Goal: Task Accomplishment & Management: Use online tool/utility

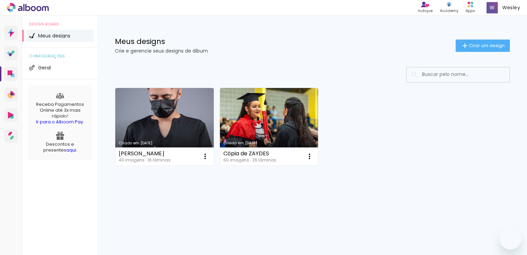
click at [476, 42] on paper-button "Criar um design" at bounding box center [483, 45] width 54 height 12
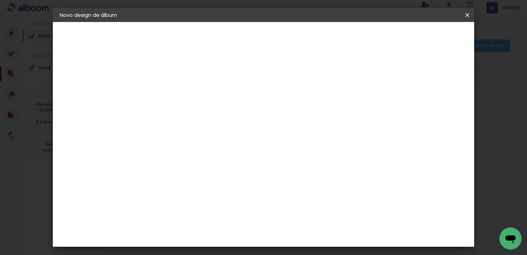
click at [172, 91] on input at bounding box center [172, 92] width 0 height 11
type input "Larissa"
type paper-input "Larissa"
click at [242, 42] on paper-button "Avançar" at bounding box center [226, 37] width 34 height 12
click at [300, 103] on paper-item "Tamanho Livre" at bounding box center [268, 104] width 66 height 15
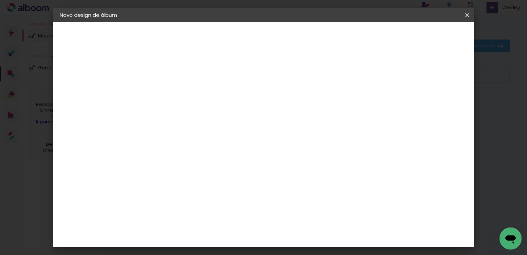
click at [0, 0] on slot "Avançar" at bounding box center [0, 0] width 0 height 0
click at [249, 109] on span "cm" at bounding box center [250, 107] width 8 height 10
drag, startPoint x: 243, startPoint y: 109, endPoint x: 231, endPoint y: 109, distance: 12.4
click at [231, 109] on div "30 cm" at bounding box center [244, 107] width 122 height 17
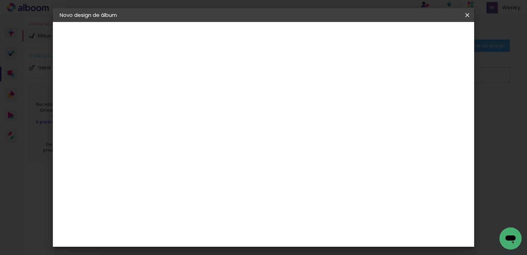
click at [309, 212] on input "60" at bounding box center [302, 210] width 18 height 10
drag, startPoint x: 309, startPoint y: 212, endPoint x: 299, endPoint y: 208, distance: 10.6
click at [299, 208] on input "60" at bounding box center [302, 210] width 18 height 10
drag, startPoint x: 159, startPoint y: 126, endPoint x: 137, endPoint y: 128, distance: 22.0
click at [137, 22] on quentale-album-spec "Iniciar design Iniciar design" at bounding box center [264, 22] width 422 height 0
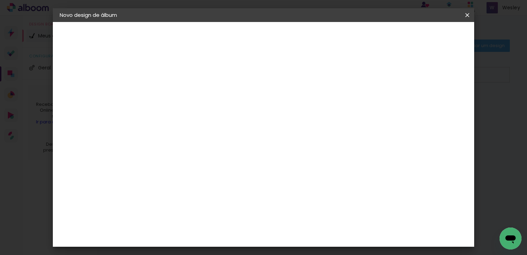
type input "3"
type input "24"
type paper-input "24"
click at [239, 78] on div "30 cm cm cm mm A maioria das encadernadoras sugere 5mm de sangria." at bounding box center [292, 50] width 300 height 55
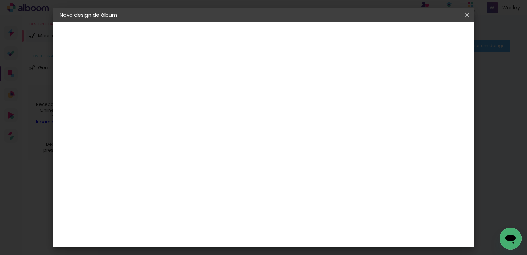
drag, startPoint x: 161, startPoint y: 161, endPoint x: 140, endPoint y: 167, distance: 21.0
click at [140, 22] on quentale-album-spec "Iniciar design Iniciar design" at bounding box center [264, 22] width 422 height 0
type input "2"
type input "30"
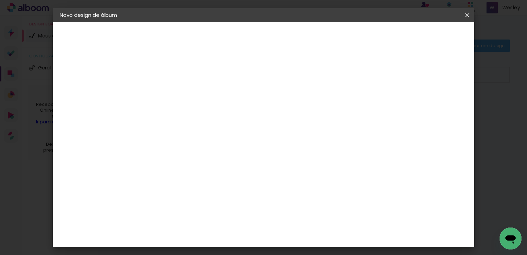
type paper-input "30"
click at [312, 230] on div "cm" at bounding box center [315, 235] width 8 height 10
type input "48"
type paper-input "48"
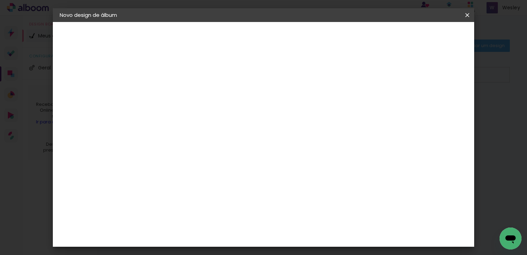
type input "1"
type paper-input "1"
click at [174, 80] on input "1" at bounding box center [168, 79] width 24 height 9
type input "0"
type paper-input "0"
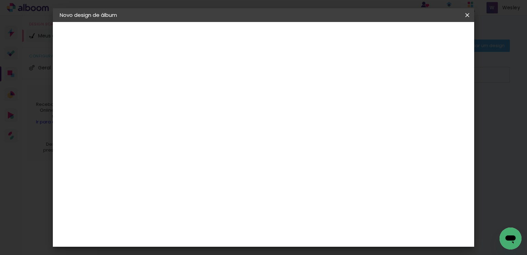
click at [174, 80] on input "0" at bounding box center [168, 79] width 24 height 9
click at [414, 31] on paper-button "Iniciar design" at bounding box center [391, 37] width 45 height 12
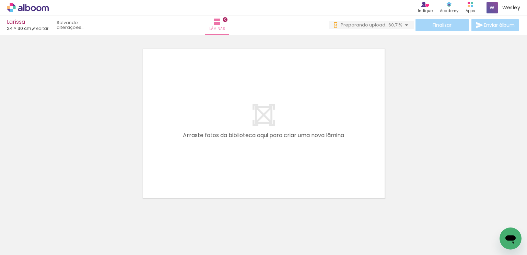
scroll to position [0, 981]
click at [56, 237] on iron-horizontal-list at bounding box center [50, 233] width 14 height 43
click at [56, 236] on iron-horizontal-list at bounding box center [50, 233] width 14 height 43
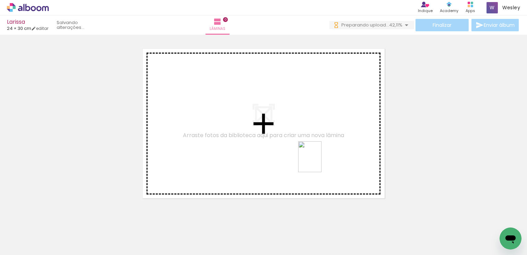
drag, startPoint x: 194, startPoint y: 236, endPoint x: 319, endPoint y: 162, distance: 145.5
click at [319, 162] on quentale-workspace at bounding box center [263, 127] width 527 height 255
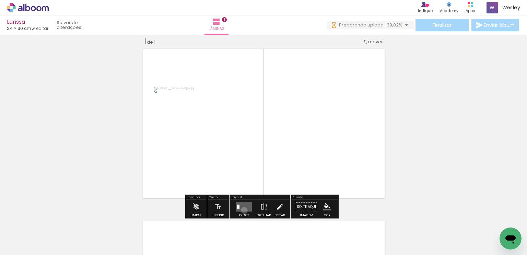
click at [243, 210] on quentale-layouter at bounding box center [244, 207] width 16 height 10
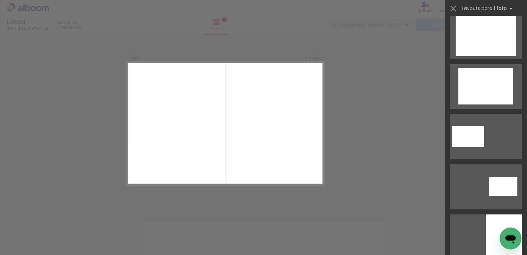
scroll to position [1648, 0]
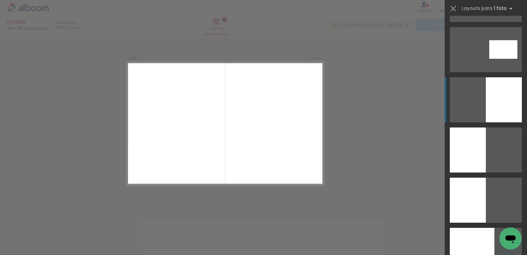
click at [483, 96] on quentale-layouter at bounding box center [486, 99] width 72 height 45
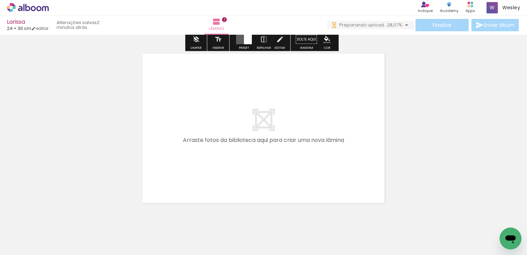
scroll to position [180, 0]
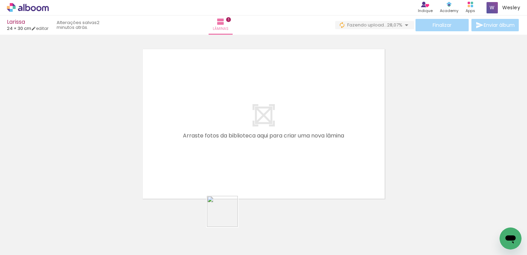
drag, startPoint x: 238, startPoint y: 237, endPoint x: 240, endPoint y: 200, distance: 36.5
click at [217, 183] on quentale-workspace at bounding box center [263, 127] width 527 height 255
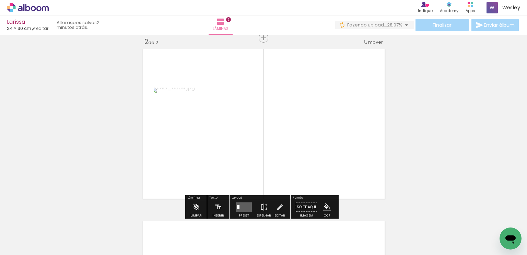
scroll to position [181, 0]
drag, startPoint x: 274, startPoint y: 229, endPoint x: 302, endPoint y: 206, distance: 36.1
click at [275, 180] on quentale-workspace at bounding box center [263, 127] width 527 height 255
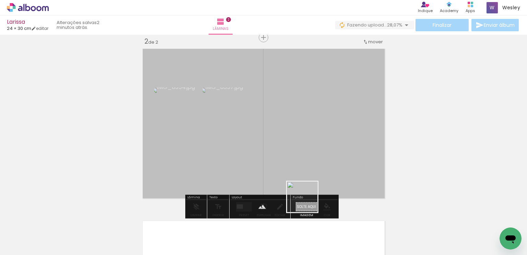
drag, startPoint x: 308, startPoint y: 229, endPoint x: 339, endPoint y: 201, distance: 42.1
click at [308, 171] on quentale-workspace at bounding box center [263, 127] width 527 height 255
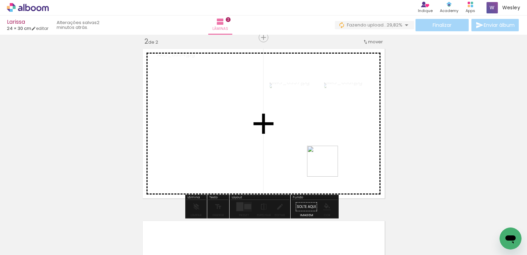
drag, startPoint x: 342, startPoint y: 226, endPoint x: 328, endPoint y: 166, distance: 61.9
click at [328, 166] on quentale-workspace at bounding box center [263, 127] width 527 height 255
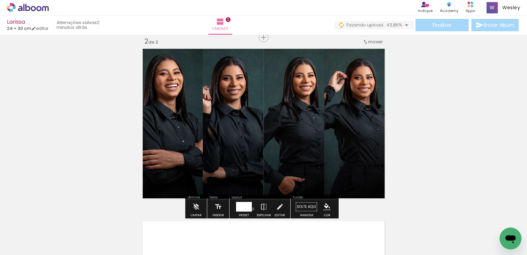
click at [251, 208] on div at bounding box center [244, 207] width 19 height 14
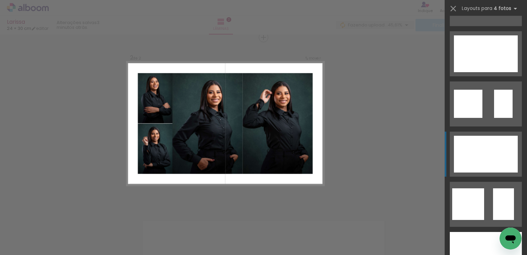
scroll to position [275, 0]
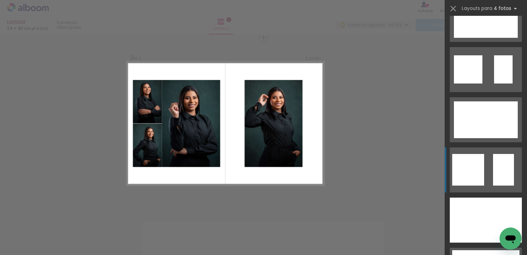
click at [490, 169] on quentale-layouter at bounding box center [486, 169] width 72 height 45
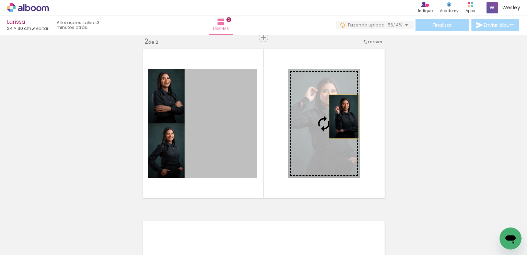
drag, startPoint x: 224, startPoint y: 123, endPoint x: 342, endPoint y: 116, distance: 118.0
click at [0, 0] on slot at bounding box center [0, 0] width 0 height 0
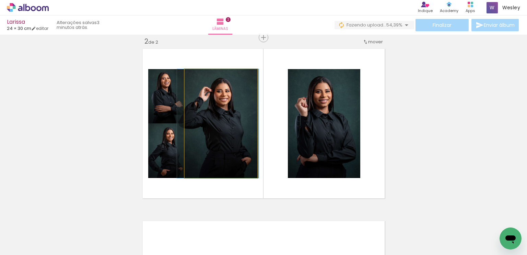
drag, startPoint x: 229, startPoint y: 132, endPoint x: 226, endPoint y: 136, distance: 5.2
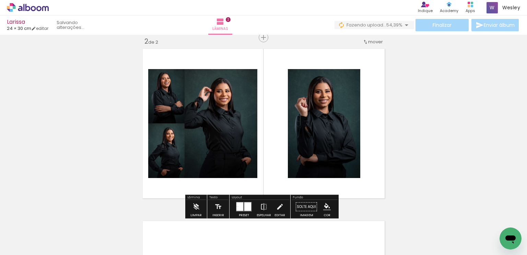
click at [416, 99] on div "Inserir lâmina 1 de 2 Inserir lâmina 2 de 2" at bounding box center [263, 114] width 527 height 517
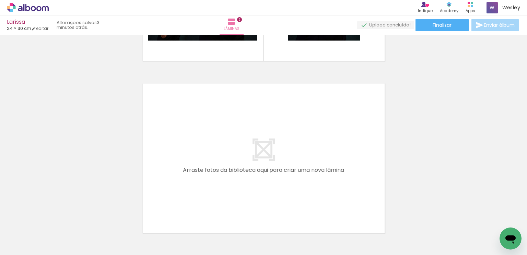
scroll to position [0, 1260]
drag, startPoint x: 124, startPoint y: 236, endPoint x: 192, endPoint y: 229, distance: 68.3
click at [146, 199] on quentale-workspace at bounding box center [263, 127] width 527 height 255
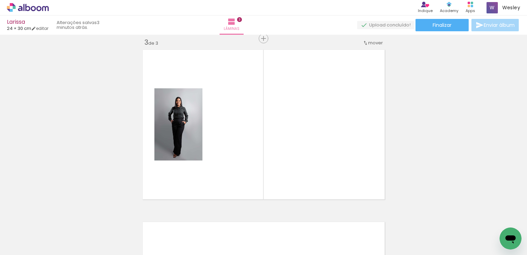
scroll to position [353, 0]
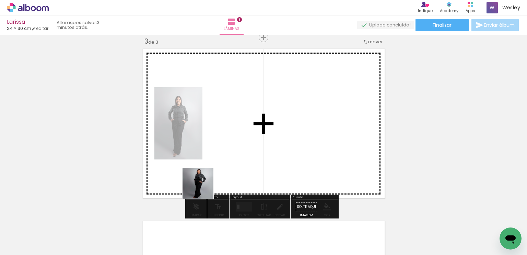
drag, startPoint x: 161, startPoint y: 239, endPoint x: 219, endPoint y: 208, distance: 66.5
click at [207, 183] on quentale-workspace at bounding box center [263, 127] width 527 height 255
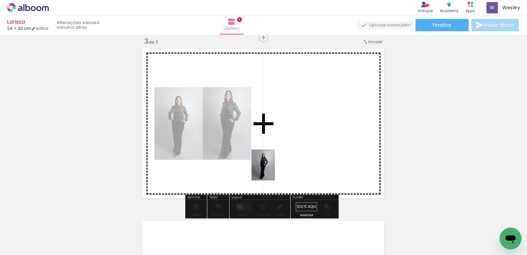
drag, startPoint x: 202, startPoint y: 234, endPoint x: 282, endPoint y: 165, distance: 105.9
click at [278, 166] on quentale-workspace at bounding box center [263, 127] width 527 height 255
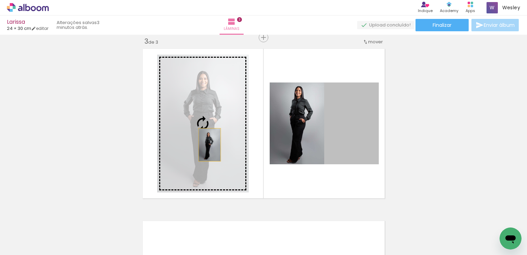
drag, startPoint x: 341, startPoint y: 129, endPoint x: 207, endPoint y: 145, distance: 134.4
click at [0, 0] on slot at bounding box center [0, 0] width 0 height 0
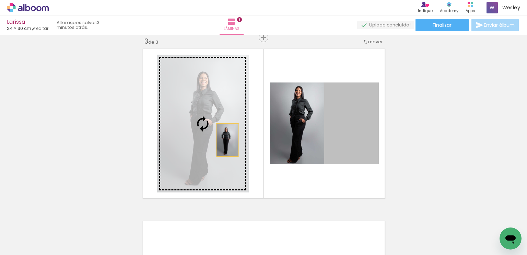
drag, startPoint x: 360, startPoint y: 125, endPoint x: 225, endPoint y: 140, distance: 135.7
click at [0, 0] on slot at bounding box center [0, 0] width 0 height 0
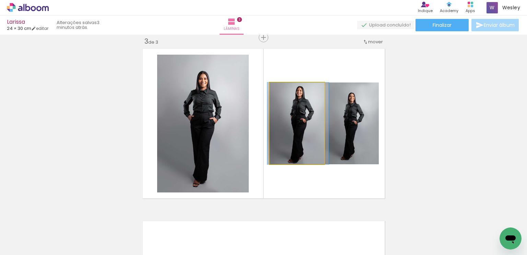
drag, startPoint x: 308, startPoint y: 126, endPoint x: 309, endPoint y: 119, distance: 6.9
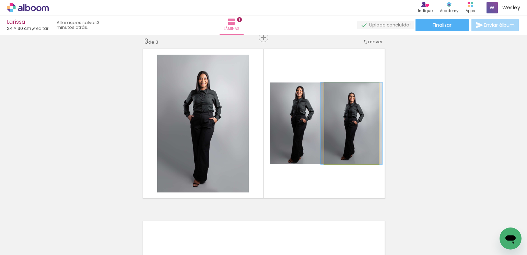
click at [351, 111] on quentale-photo at bounding box center [352, 123] width 55 height 82
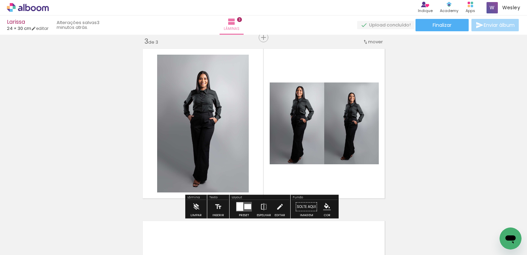
click at [423, 105] on div "Inserir lâmina 1 de 3 Inserir lâmina 2 de 3 Inserir lâmina 3 de 3" at bounding box center [263, 28] width 527 height 689
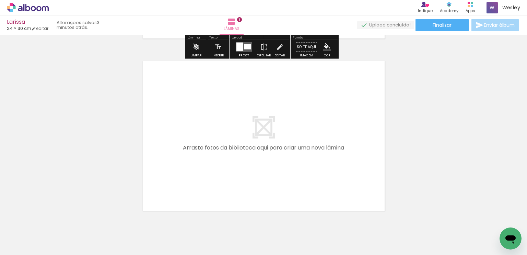
scroll to position [524, 0]
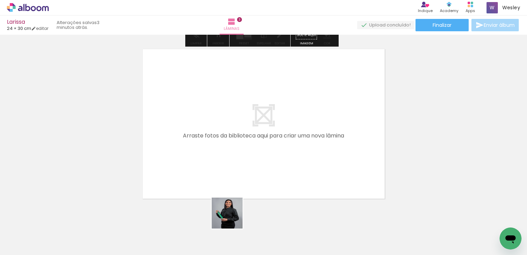
drag, startPoint x: 236, startPoint y: 233, endPoint x: 291, endPoint y: 202, distance: 62.6
click at [215, 176] on quentale-workspace at bounding box center [263, 127] width 527 height 255
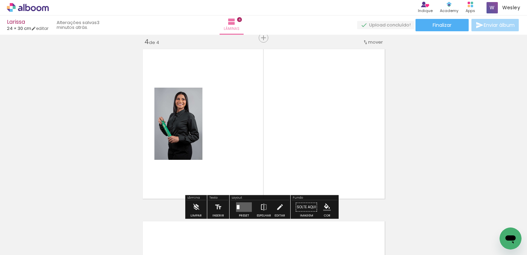
scroll to position [525, 0]
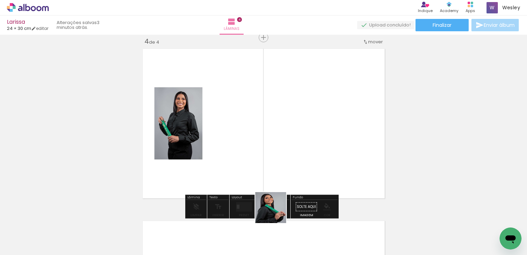
drag, startPoint x: 278, startPoint y: 227, endPoint x: 286, endPoint y: 167, distance: 60.6
click at [272, 172] on quentale-workspace at bounding box center [263, 127] width 527 height 255
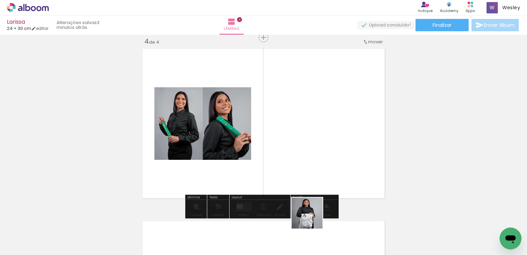
drag, startPoint x: 315, startPoint y: 226, endPoint x: 329, endPoint y: 193, distance: 35.8
click at [298, 173] on quentale-workspace at bounding box center [263, 127] width 527 height 255
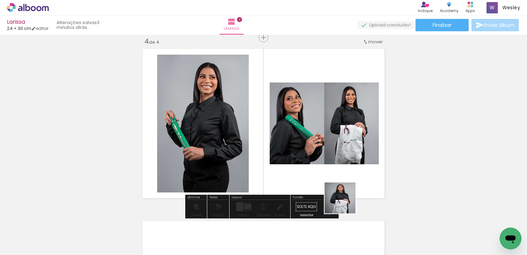
drag, startPoint x: 353, startPoint y: 236, endPoint x: 338, endPoint y: 167, distance: 70.0
click at [338, 167] on quentale-workspace at bounding box center [263, 127] width 527 height 255
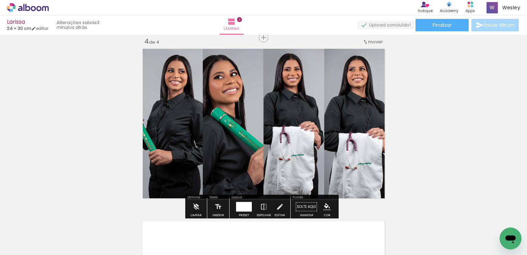
click at [251, 204] on div at bounding box center [244, 207] width 19 height 14
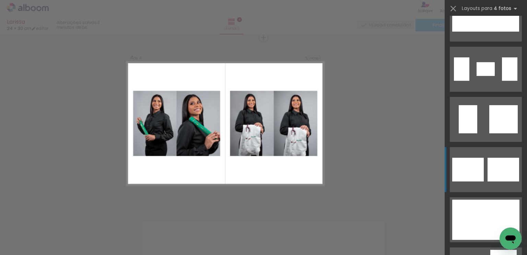
scroll to position [687, 0]
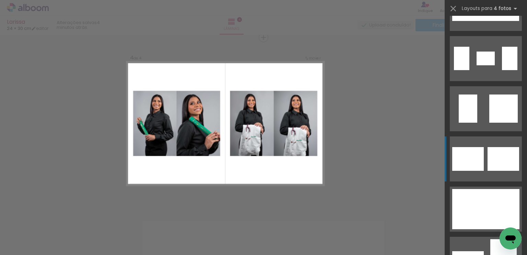
click at [488, 170] on div at bounding box center [496, 159] width 16 height 24
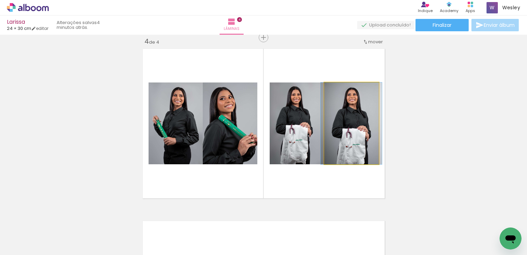
click at [343, 135] on quentale-photo at bounding box center [352, 123] width 55 height 82
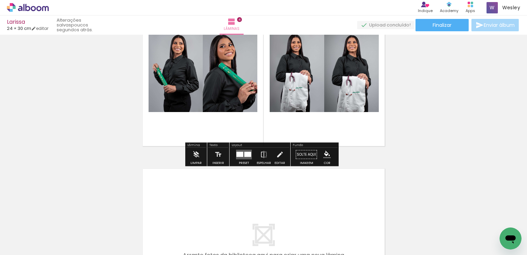
scroll to position [593, 0]
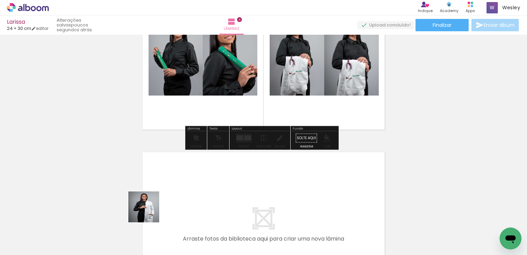
drag, startPoint x: 125, startPoint y: 234, endPoint x: 189, endPoint y: 176, distance: 86.1
click at [189, 176] on quentale-workspace at bounding box center [263, 127] width 527 height 255
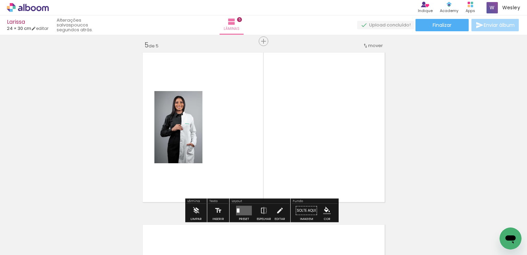
scroll to position [697, 0]
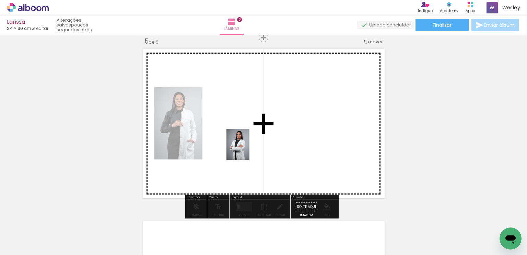
drag, startPoint x: 163, startPoint y: 232, endPoint x: 247, endPoint y: 149, distance: 118.0
click at [247, 149] on quentale-workspace at bounding box center [263, 127] width 527 height 255
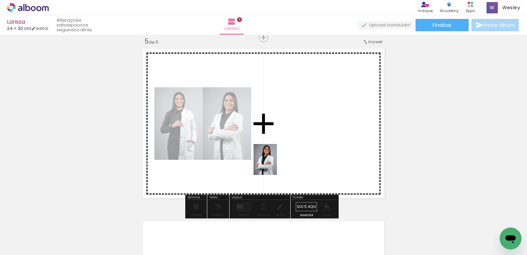
drag, startPoint x: 198, startPoint y: 231, endPoint x: 274, endPoint y: 181, distance: 90.3
click at [277, 160] on quentale-workspace at bounding box center [263, 127] width 527 height 255
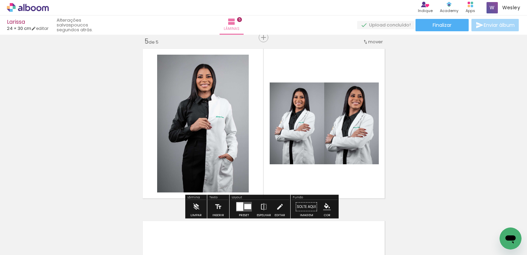
drag, startPoint x: 242, startPoint y: 223, endPoint x: 288, endPoint y: 186, distance: 59.3
click at [286, 162] on quentale-workspace at bounding box center [263, 127] width 527 height 255
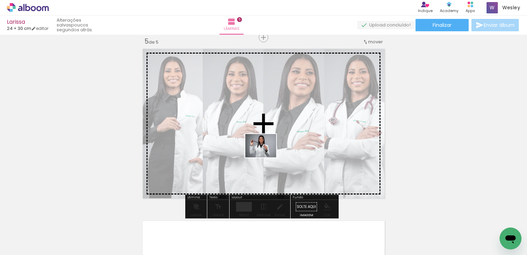
drag, startPoint x: 277, startPoint y: 231, endPoint x: 266, endPoint y: 155, distance: 77.1
click at [266, 155] on quentale-workspace at bounding box center [263, 127] width 527 height 255
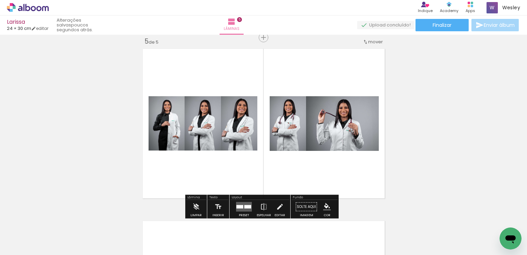
click at [247, 208] on quentale-layouter at bounding box center [244, 207] width 16 height 10
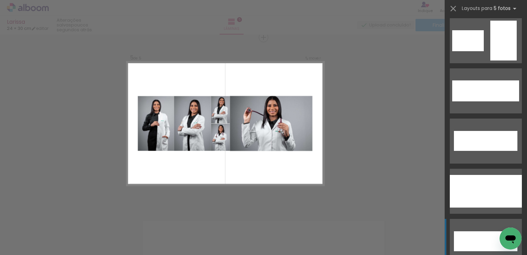
scroll to position [34, 0]
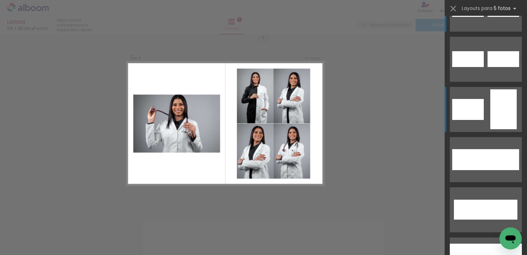
click at [480, 108] on div at bounding box center [469, 109] width 32 height 21
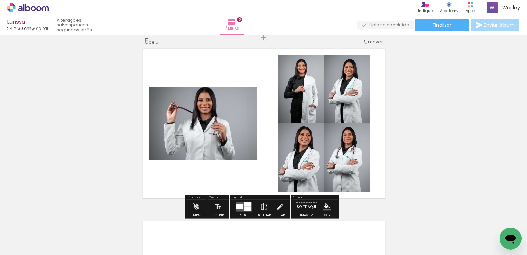
click at [261, 205] on iron-icon at bounding box center [264, 207] width 8 height 14
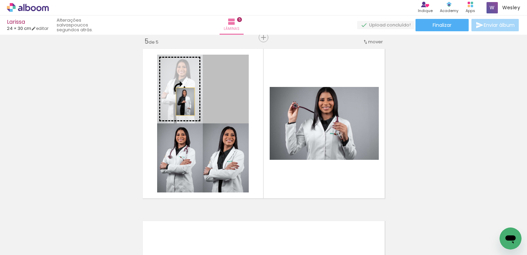
drag, startPoint x: 219, startPoint y: 102, endPoint x: 183, endPoint y: 101, distance: 36.1
click at [0, 0] on slot at bounding box center [0, 0] width 0 height 0
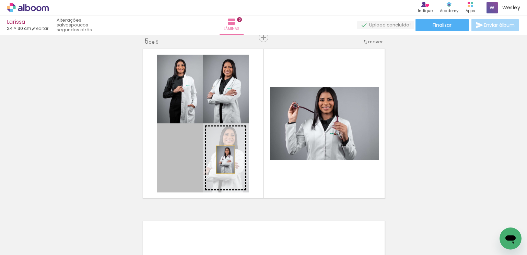
drag, startPoint x: 184, startPoint y: 160, endPoint x: 224, endPoint y: 159, distance: 39.5
click at [0, 0] on slot at bounding box center [0, 0] width 0 height 0
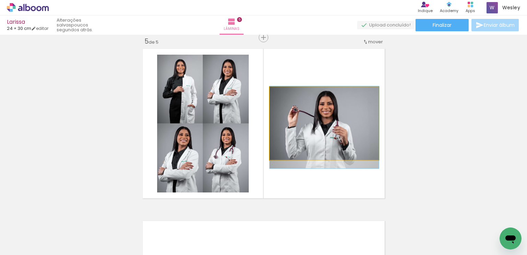
drag, startPoint x: 321, startPoint y: 125, endPoint x: 324, endPoint y: 129, distance: 5.2
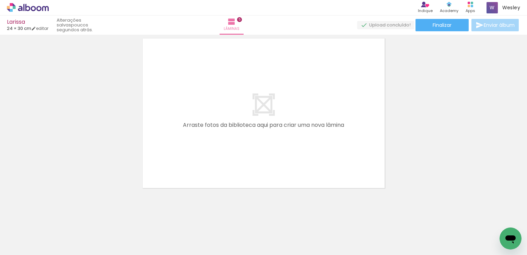
scroll to position [882, 0]
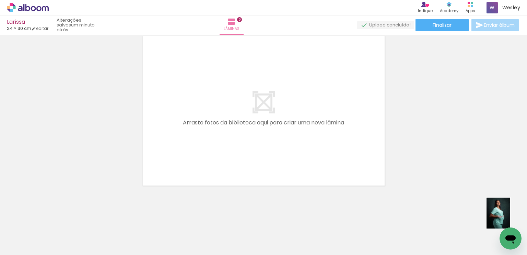
drag, startPoint x: 508, startPoint y: 225, endPoint x: 508, endPoint y: 218, distance: 6.9
click at [508, 218] on div at bounding box center [499, 232] width 25 height 34
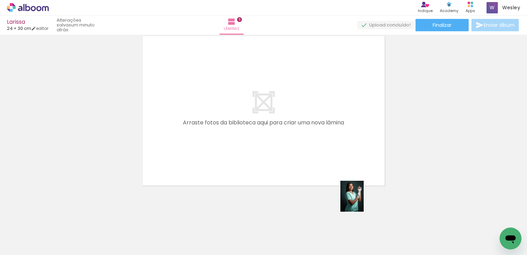
drag, startPoint x: 438, startPoint y: 237, endPoint x: 383, endPoint y: 204, distance: 65.0
click at [318, 180] on quentale-workspace at bounding box center [263, 127] width 527 height 255
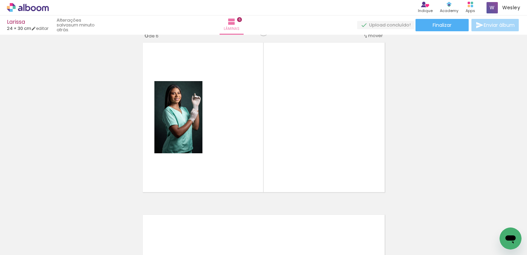
scroll to position [869, 0]
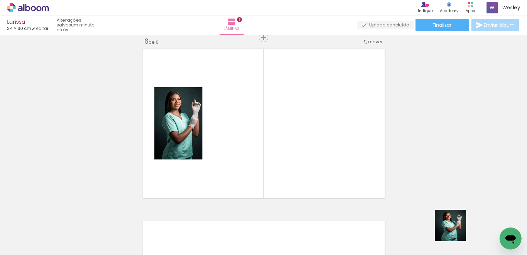
drag, startPoint x: 467, startPoint y: 238, endPoint x: 371, endPoint y: 196, distance: 105.0
click at [346, 184] on quentale-workspace at bounding box center [263, 127] width 527 height 255
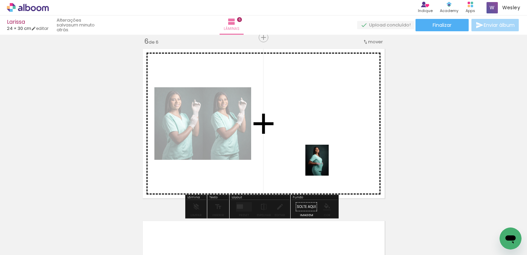
drag, startPoint x: 498, startPoint y: 224, endPoint x: 315, endPoint y: 160, distance: 193.7
click at [315, 160] on quentale-workspace at bounding box center [263, 127] width 527 height 255
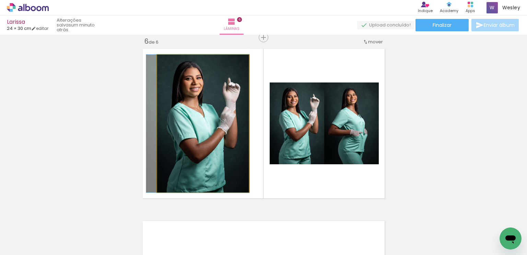
drag, startPoint x: 218, startPoint y: 141, endPoint x: 213, endPoint y: 143, distance: 5.3
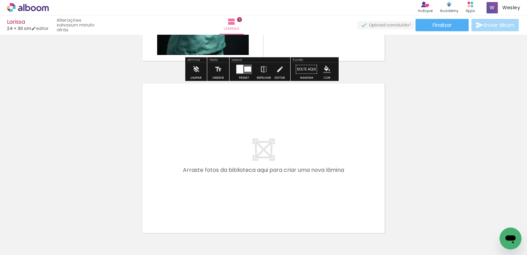
scroll to position [1041, 0]
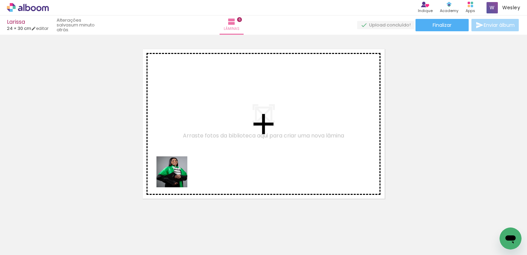
drag, startPoint x: 121, startPoint y: 236, endPoint x: 179, endPoint y: 212, distance: 63.1
click at [190, 162] on quentale-workspace at bounding box center [263, 127] width 527 height 255
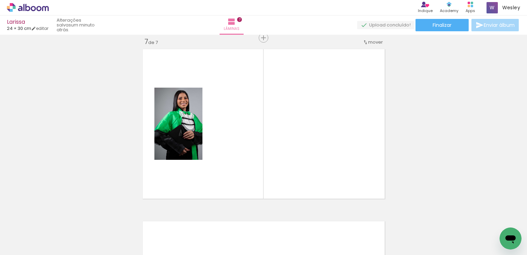
scroll to position [1041, 0]
drag, startPoint x: 166, startPoint y: 229, endPoint x: 221, endPoint y: 202, distance: 60.7
click at [231, 170] on quentale-workspace at bounding box center [263, 127] width 527 height 255
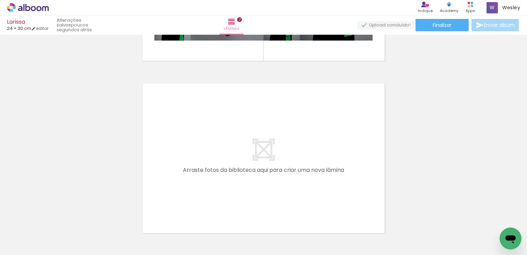
scroll to position [0, 447]
drag, startPoint x: 82, startPoint y: 239, endPoint x: 103, endPoint y: 234, distance: 21.2
click at [96, 234] on div at bounding box center [82, 232] width 25 height 34
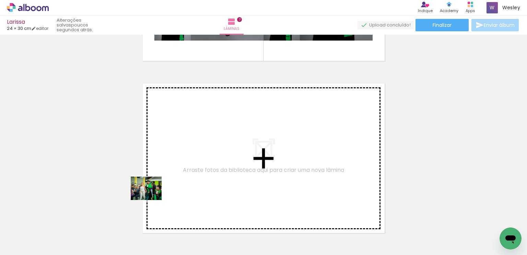
drag, startPoint x: 80, startPoint y: 240, endPoint x: 136, endPoint y: 229, distance: 57.8
click at [152, 197] on quentale-workspace at bounding box center [263, 127] width 527 height 255
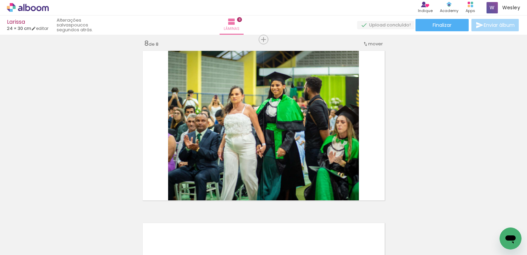
scroll to position [1213, 0]
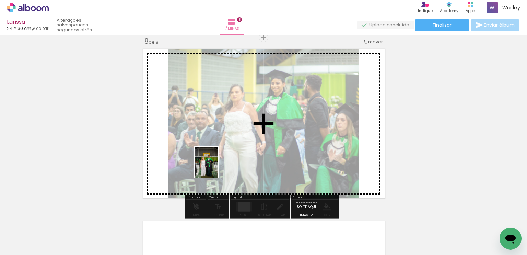
drag, startPoint x: 134, startPoint y: 223, endPoint x: 197, endPoint y: 204, distance: 65.9
click at [216, 167] on quentale-workspace at bounding box center [263, 127] width 527 height 255
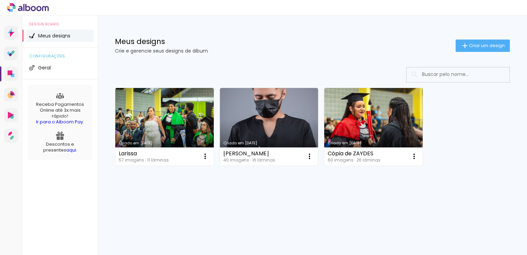
click at [470, 48] on span "Criar um design" at bounding box center [487, 45] width 36 height 4
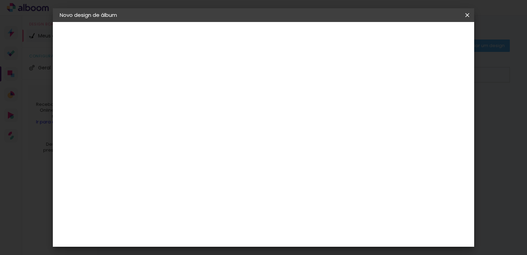
click at [172, 96] on input at bounding box center [172, 92] width 0 height 11
type input "b"
type input "BÁRRAES"
type paper-input "BÁRRAES"
click at [0, 0] on slot "Avançar" at bounding box center [0, 0] width 0 height 0
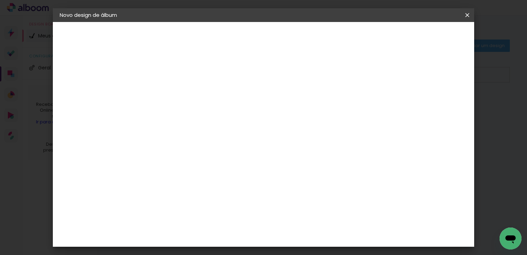
click at [0, 0] on slot "Tamanho Livre" at bounding box center [0, 0] width 0 height 0
click at [0, 0] on slot "Avançar" at bounding box center [0, 0] width 0 height 0
click at [306, 206] on input "60" at bounding box center [302, 210] width 18 height 10
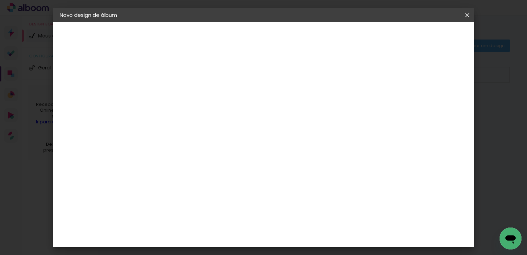
type input "0"
type input "48"
type paper-input "48"
click at [302, 22] on div "mm Mostrar sangria 24 cm cm cm mm A maioria das encadernadoras sugere 5mm de sa…" at bounding box center [283, 22] width 282 height 0
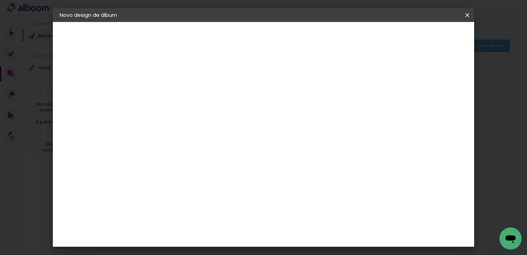
type input "4"
type paper-input "4"
click at [429, 105] on input "4" at bounding box center [423, 104] width 12 height 10
type input "3"
type paper-input "3"
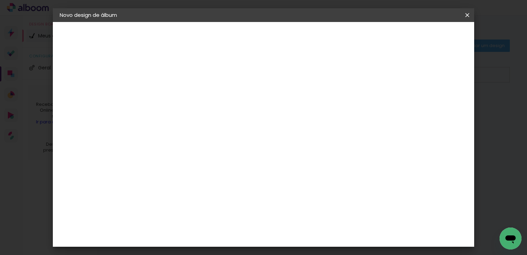
click at [429, 105] on input "3" at bounding box center [424, 104] width 12 height 10
type input "2"
type paper-input "2"
click at [429, 105] on input "2" at bounding box center [425, 104] width 12 height 10
type input "1"
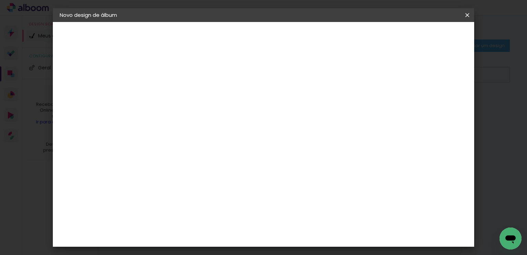
type paper-input "1"
click at [429, 105] on input "1" at bounding box center [427, 104] width 12 height 10
type input "0"
click at [429, 105] on input "0" at bounding box center [427, 104] width 12 height 10
type input "0"
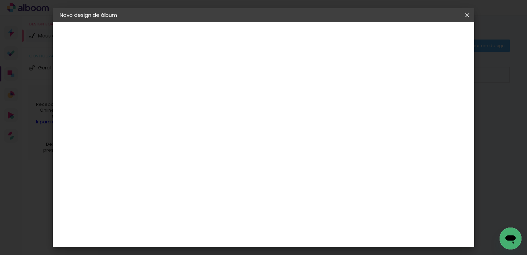
click at [429, 105] on input "0" at bounding box center [428, 104] width 12 height 10
type input "1"
type paper-input "1"
click at [177, 81] on input "1" at bounding box center [168, 79] width 24 height 9
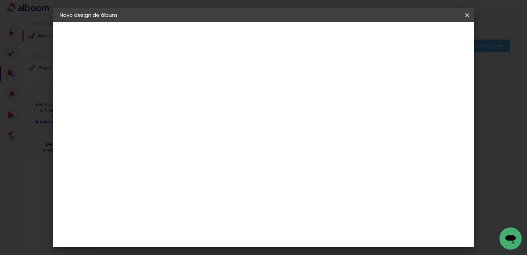
type input "0"
type paper-input "0"
click at [177, 81] on input "0" at bounding box center [168, 79] width 24 height 9
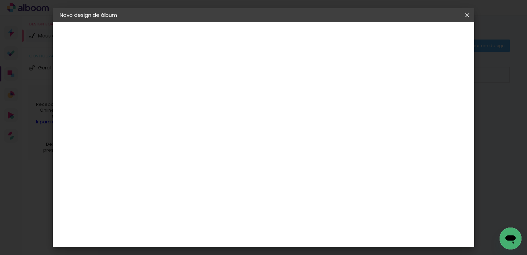
type input "0"
click at [177, 81] on input "0" at bounding box center [168, 79] width 24 height 9
click at [414, 32] on paper-button "Iniciar design" at bounding box center [391, 37] width 45 height 12
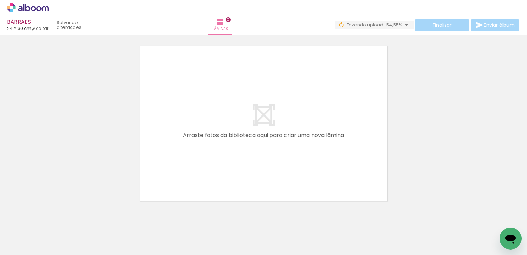
drag, startPoint x: 245, startPoint y: 239, endPoint x: 264, endPoint y: 241, distance: 20.1
click at [56, 241] on iron-horizontal-list at bounding box center [50, 233] width 14 height 43
